Goal: Download file/media

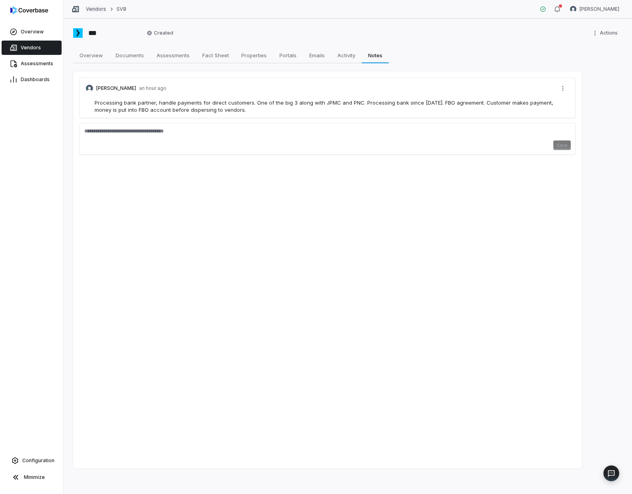
click at [90, 8] on link "Vendors" at bounding box center [96, 9] width 20 height 6
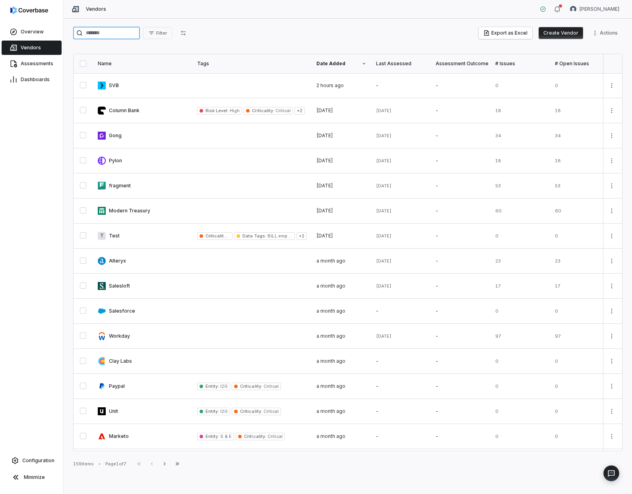
click at [120, 30] on input "search" at bounding box center [106, 33] width 67 height 13
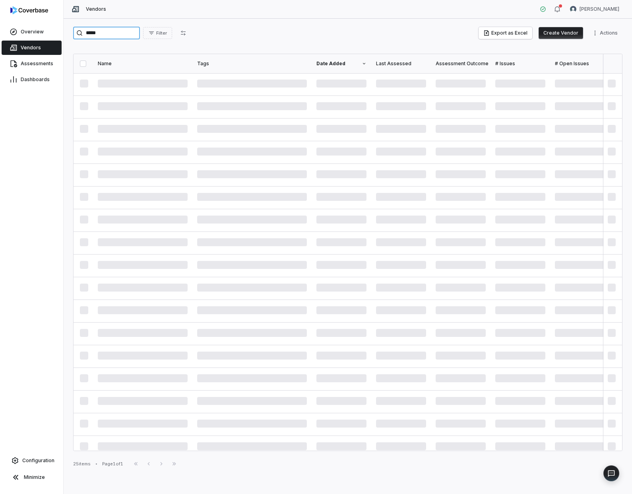
type input "*****"
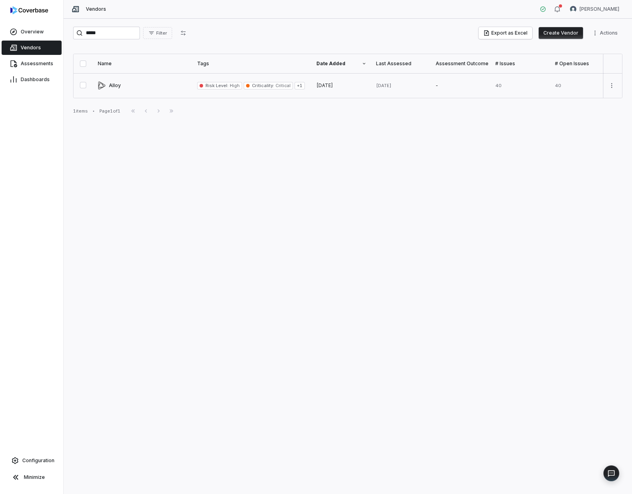
click at [117, 91] on link at bounding box center [142, 85] width 99 height 25
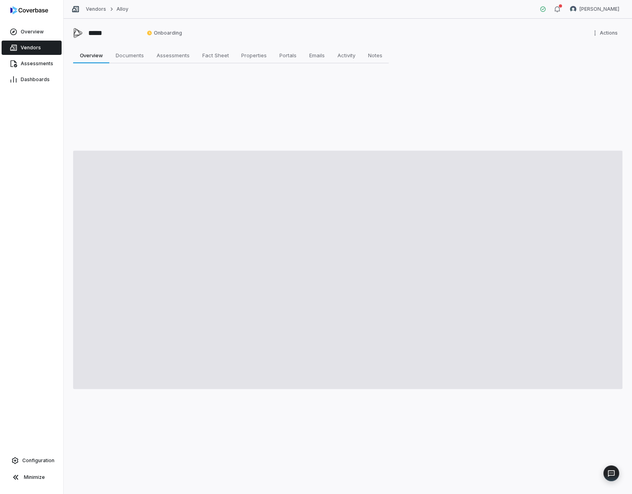
type textarea "*"
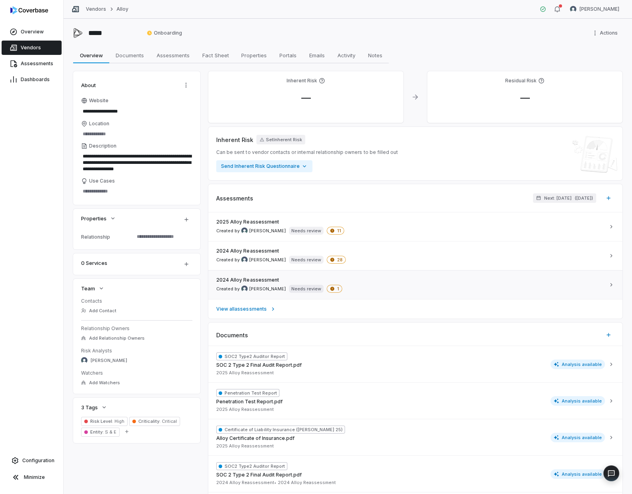
click at [407, 282] on div "2024 Alloy Reassessment Created by [PERSON_NAME] Needs review 1" at bounding box center [410, 285] width 389 height 16
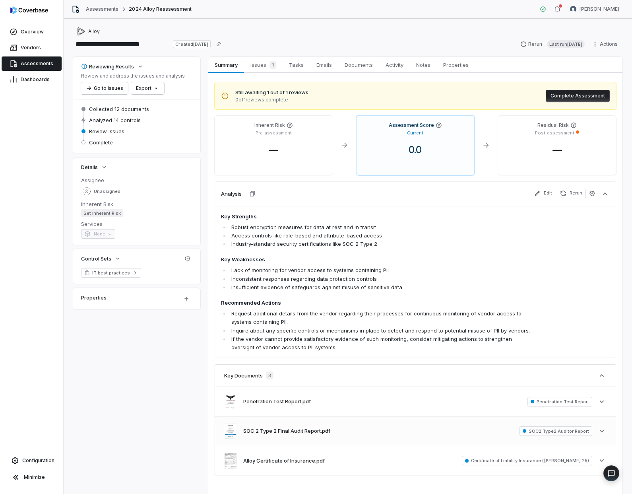
click at [338, 433] on div "SOC 2 Type 2 Final Audit Report.pdf SOC2 Type2 Auditor Report See more" at bounding box center [416, 430] width 402 height 29
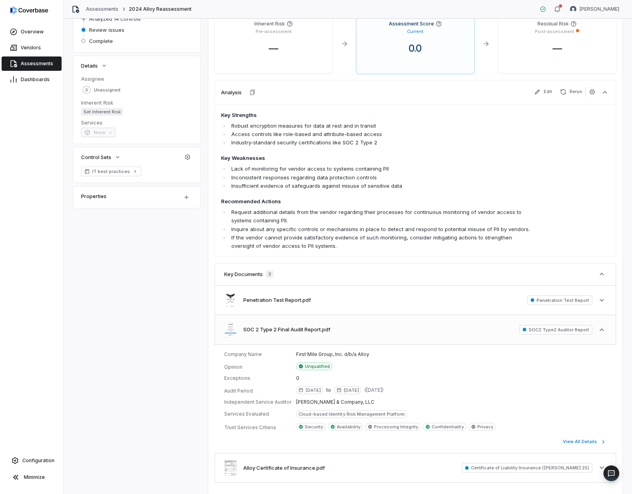
scroll to position [144, 0]
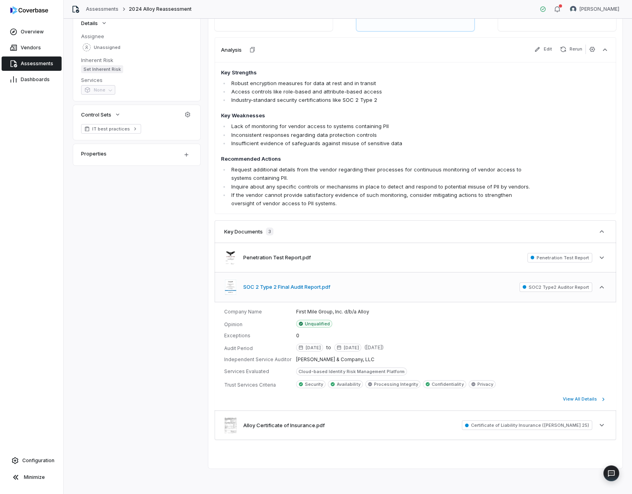
click at [281, 288] on button "SOC 2 Type 2 Final Audit Report.pdf" at bounding box center [286, 287] width 87 height 8
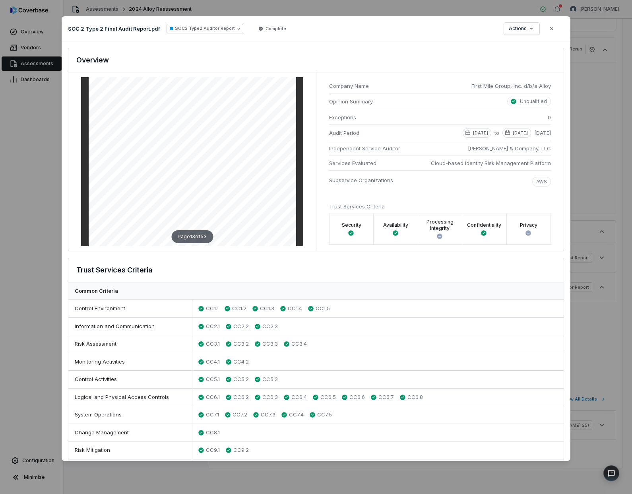
scroll to position [3546, 0]
click at [554, 28] on icon "button" at bounding box center [552, 28] width 6 height 6
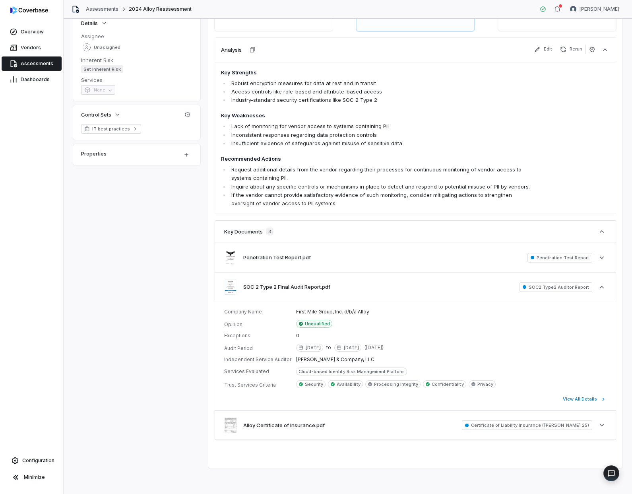
scroll to position [1, 0]
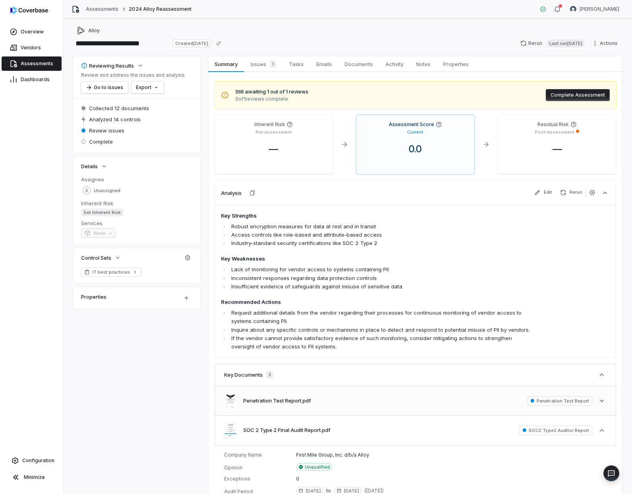
click at [342, 403] on div "Penetration Test Report.pdf Penetration Test Report See more" at bounding box center [416, 400] width 402 height 29
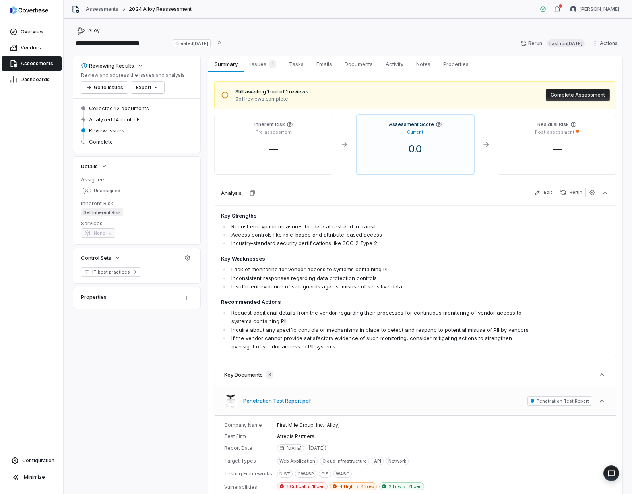
click at [276, 401] on button "Penetration Test Report.pdf" at bounding box center [277, 401] width 68 height 8
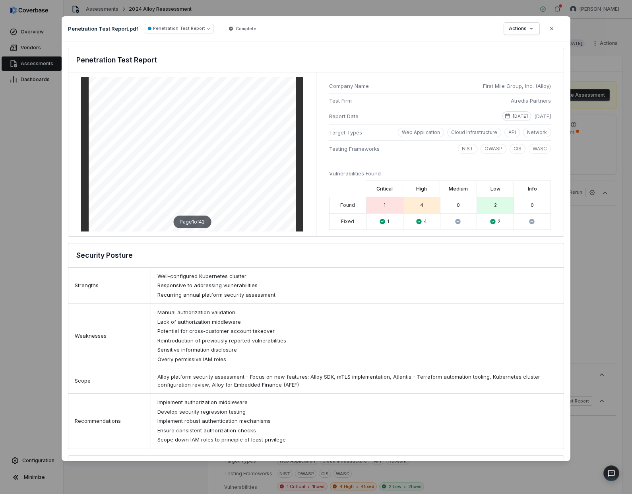
scroll to position [56, 0]
